Goal: Task Accomplishment & Management: Manage account settings

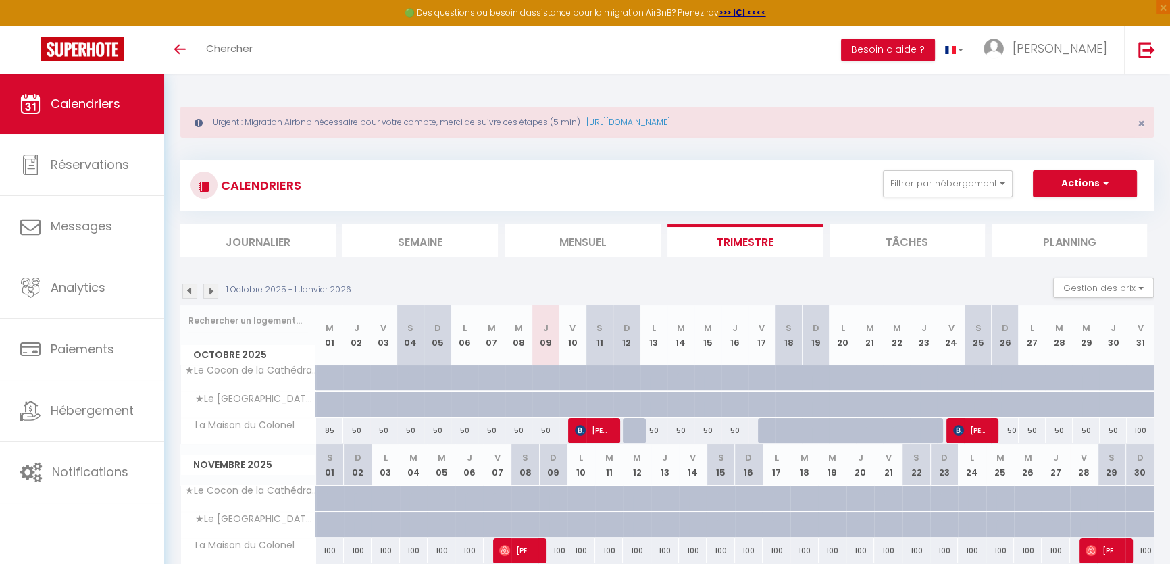
click at [653, 433] on div "50" at bounding box center [654, 430] width 27 height 25
type input "50"
type input "Lun 13 Octobre 2025"
type input "[DATE]"
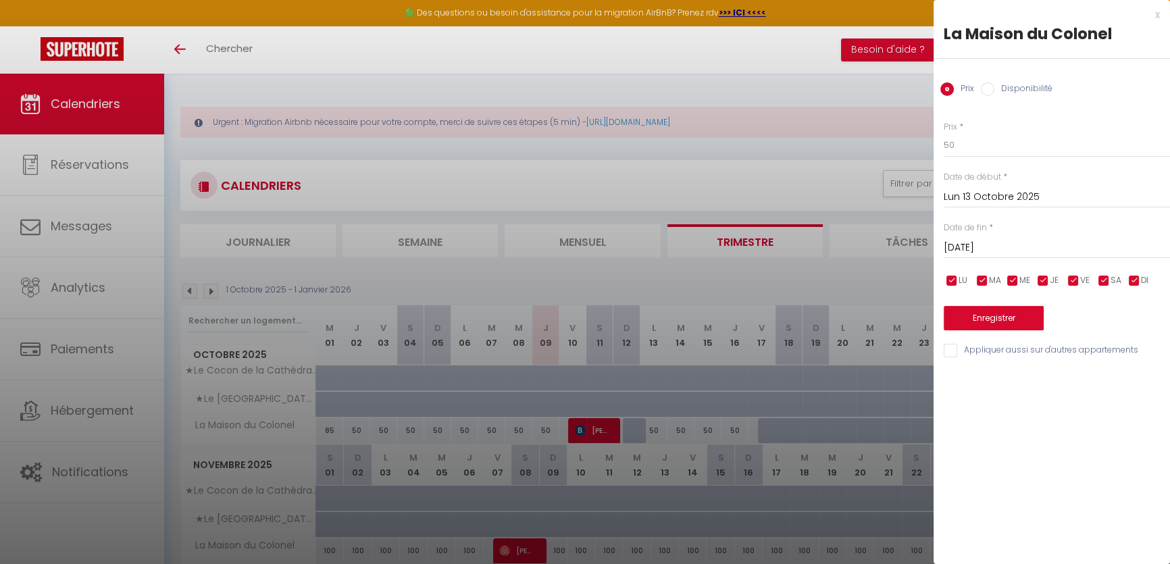
click at [993, 88] on input "Disponibilité" at bounding box center [988, 89] width 14 height 14
radio input "true"
radio input "false"
click at [992, 251] on input "[DATE]" at bounding box center [1057, 250] width 226 height 18
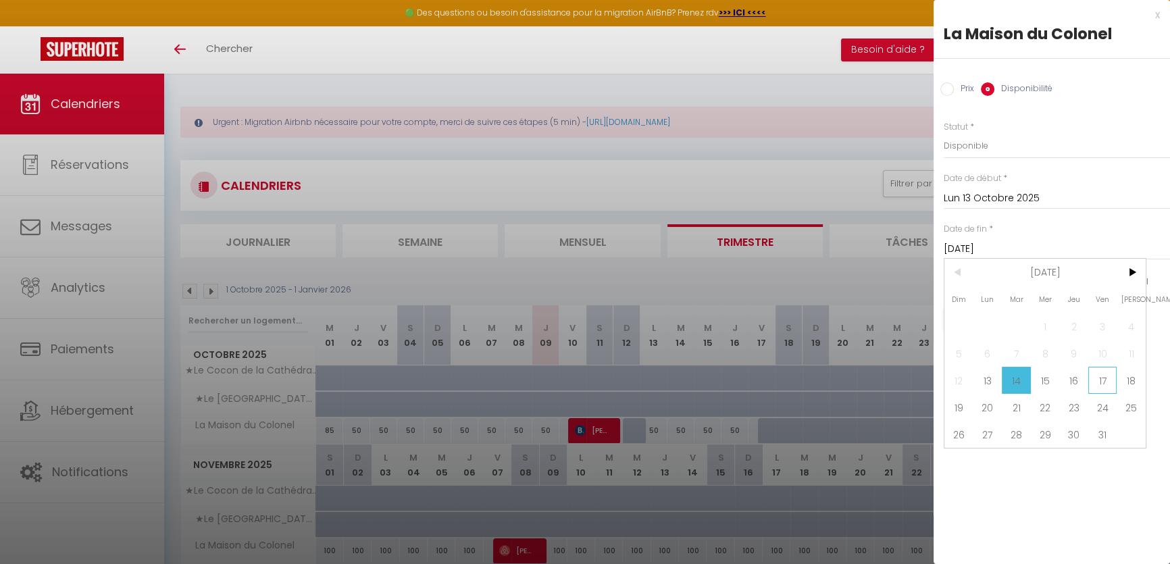
click at [1104, 377] on span "17" at bounding box center [1103, 380] width 29 height 27
type input "Ven 17 Octobre 2025"
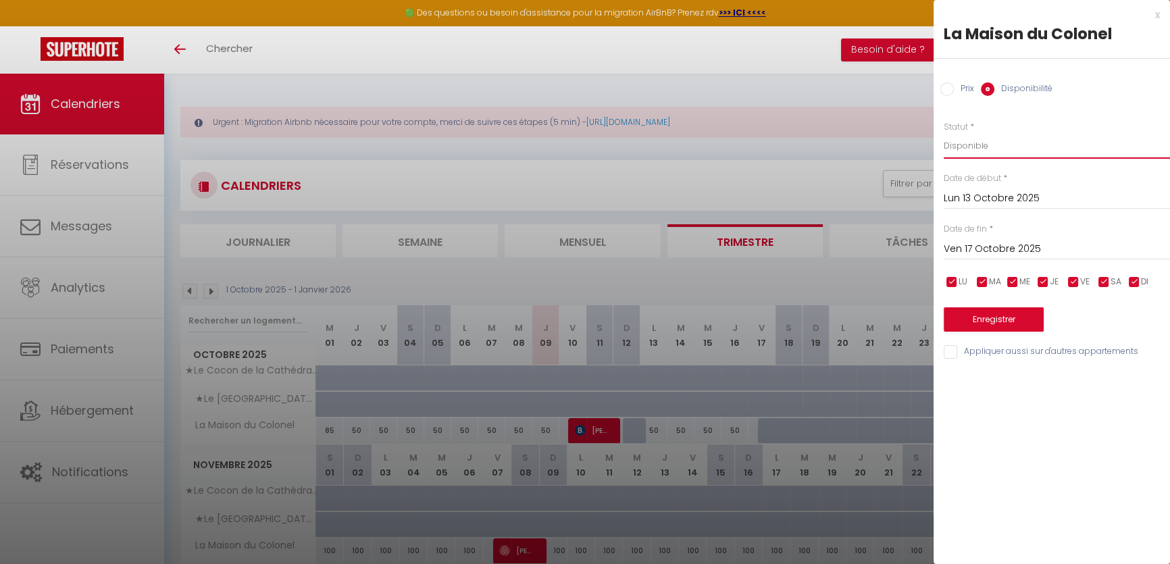
click at [966, 146] on select "Disponible Indisponible" at bounding box center [1057, 146] width 226 height 26
select select "0"
click at [944, 133] on select "Disponible Indisponible" at bounding box center [1057, 146] width 226 height 26
click at [980, 317] on button "Enregistrer" at bounding box center [994, 319] width 100 height 24
